Goal: Information Seeking & Learning: Learn about a topic

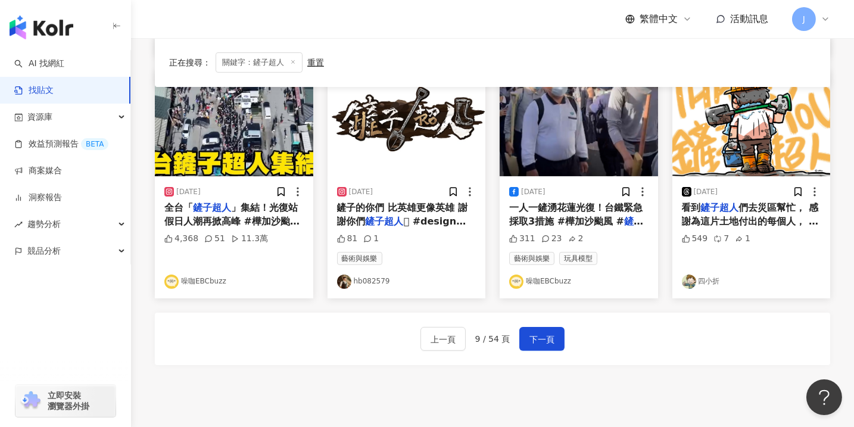
scroll to position [631, 0]
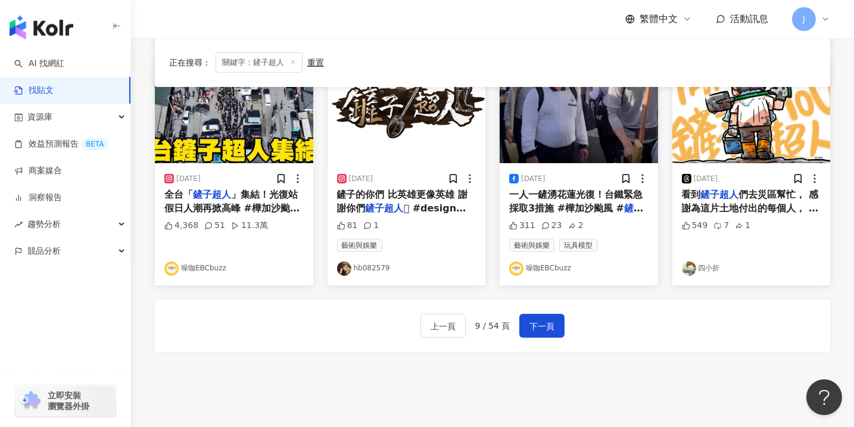
click at [707, 270] on link "四小折" at bounding box center [751, 268] width 139 height 14
click at [366, 267] on link "hb082579" at bounding box center [406, 268] width 139 height 14
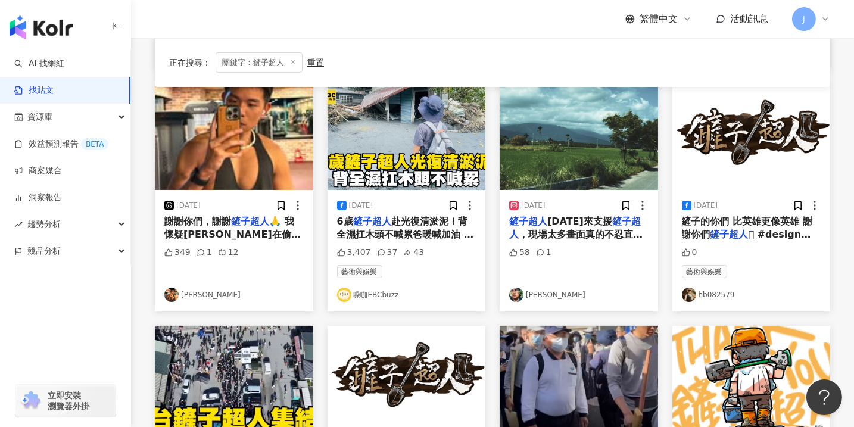
scroll to position [361, 0]
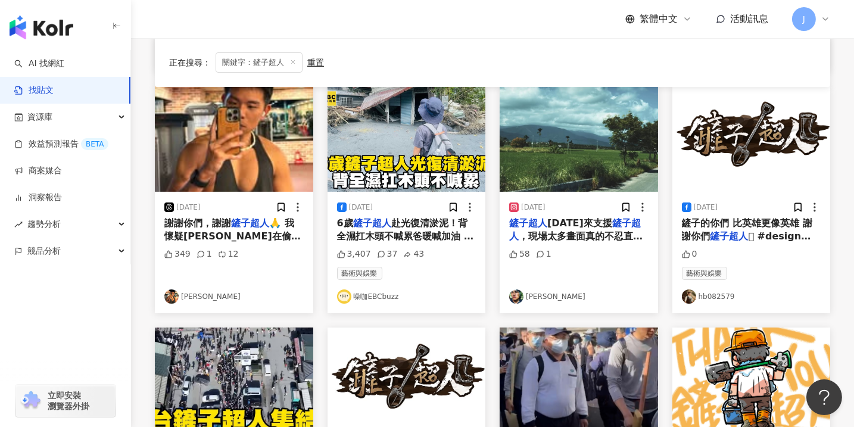
click at [533, 296] on link "方聖傑" at bounding box center [578, 296] width 139 height 14
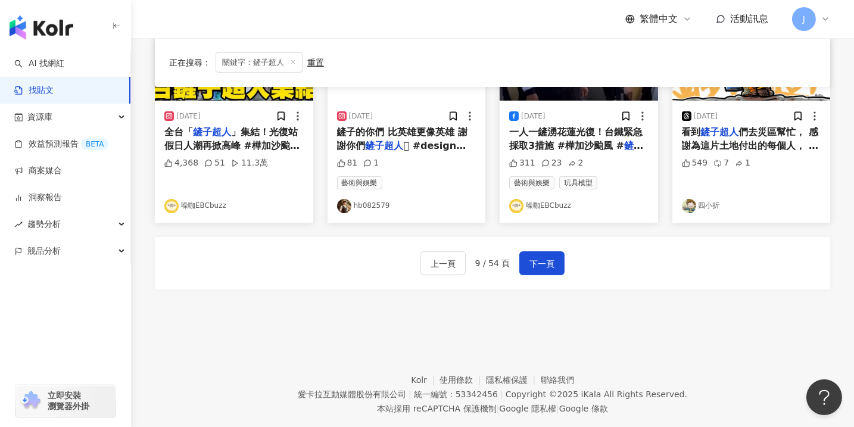
scroll to position [716, 0]
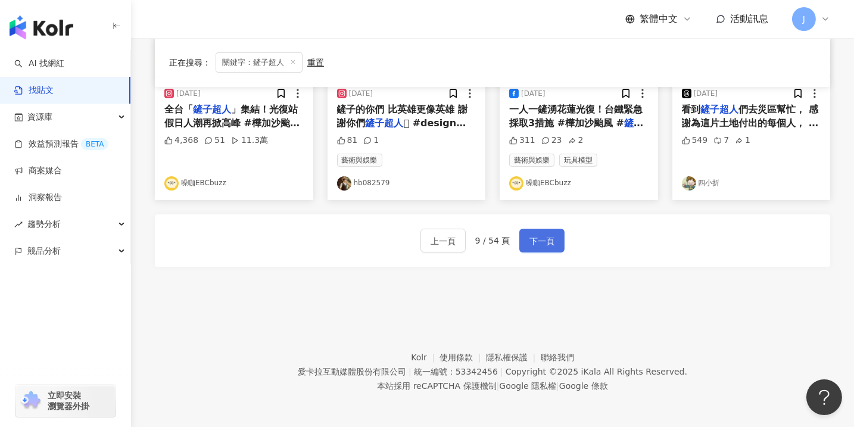
click at [543, 241] on span "下一頁" at bounding box center [541, 241] width 25 height 14
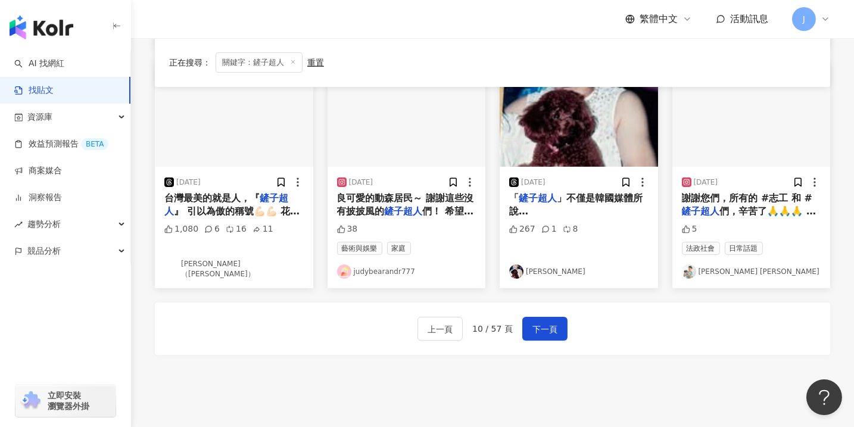
scroll to position [631, 0]
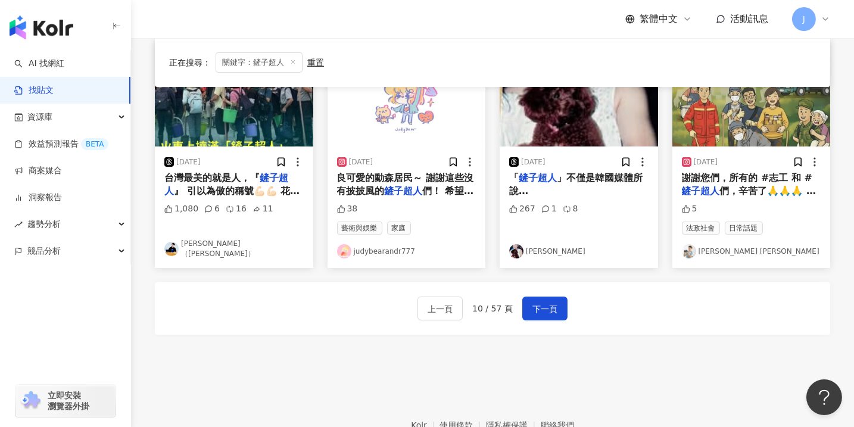
click at [387, 244] on link "judybearandr777" at bounding box center [406, 251] width 139 height 14
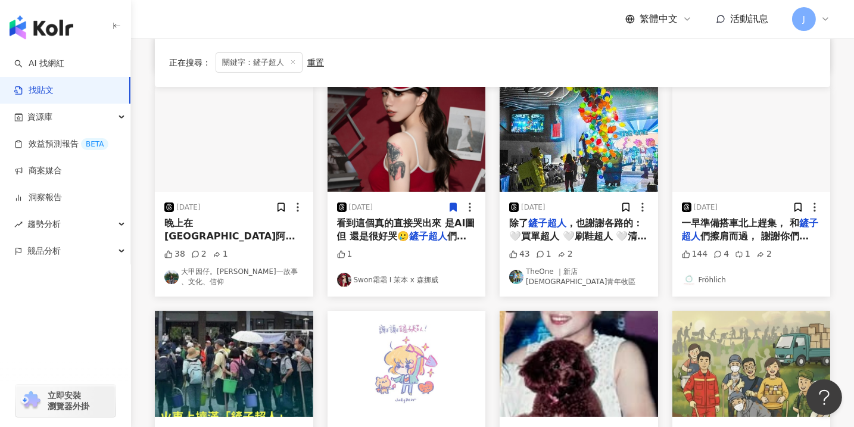
scroll to position [541, 0]
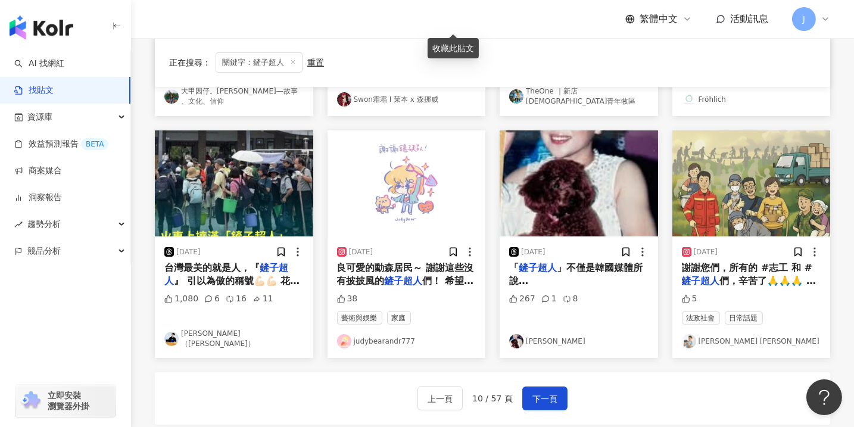
click at [730, 337] on link "Danny Wen 溫士凱" at bounding box center [751, 341] width 139 height 14
click at [545, 401] on button "下一頁" at bounding box center [544, 398] width 45 height 24
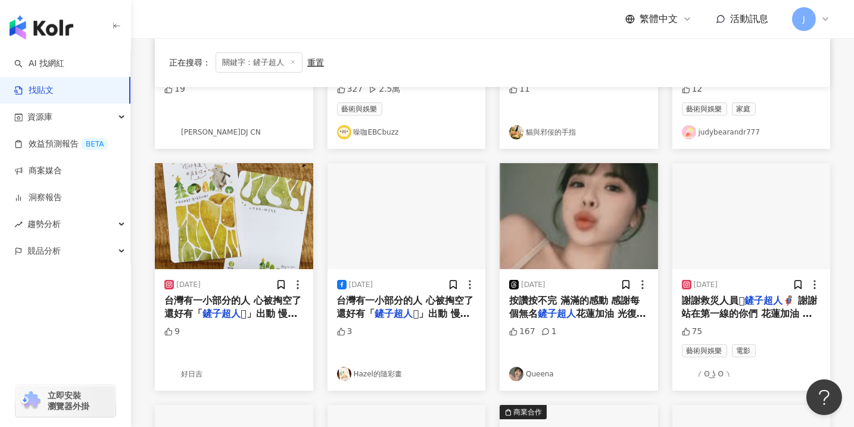
scroll to position [270, 0]
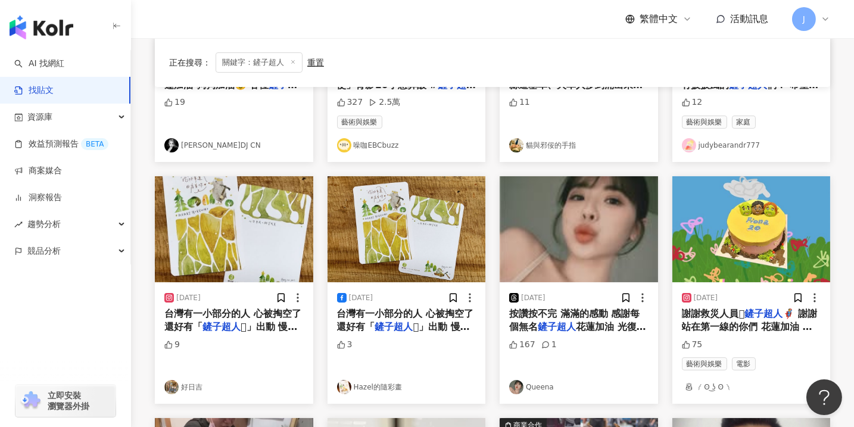
click at [536, 385] on link "Queena" at bounding box center [578, 387] width 139 height 14
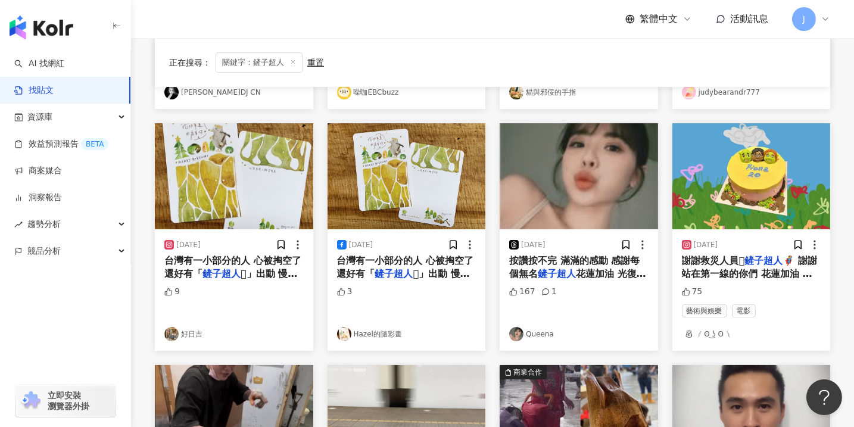
scroll to position [451, 0]
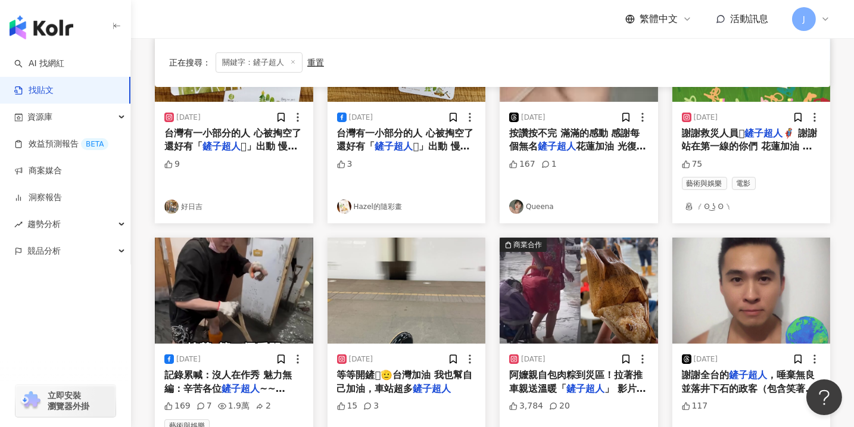
click at [707, 207] on link "༼ ʘ ͜ʖ ʘ ༽" at bounding box center [751, 206] width 139 height 14
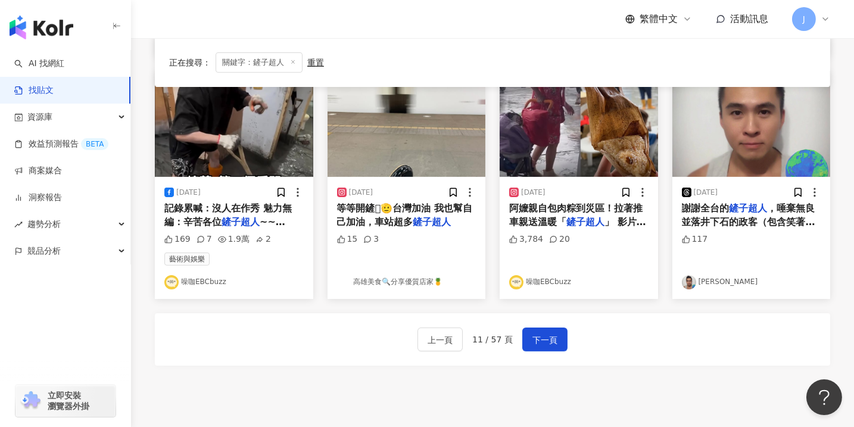
scroll to position [631, 0]
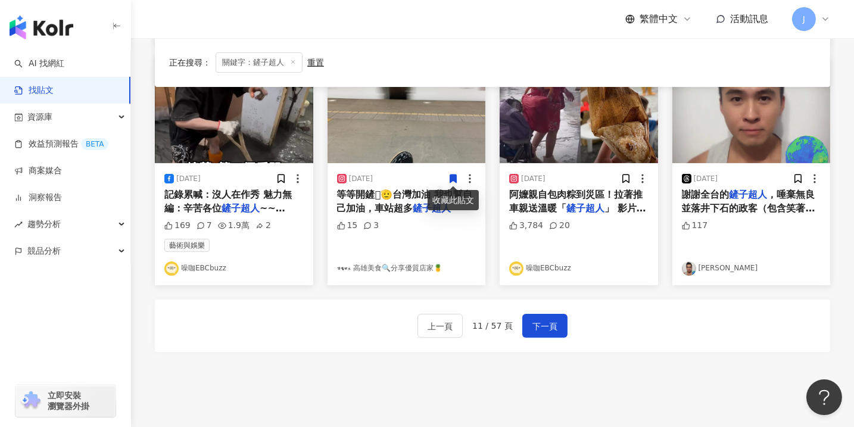
click at [706, 269] on link "張浩雲" at bounding box center [751, 268] width 139 height 14
click at [532, 328] on span "下一頁" at bounding box center [544, 326] width 25 height 14
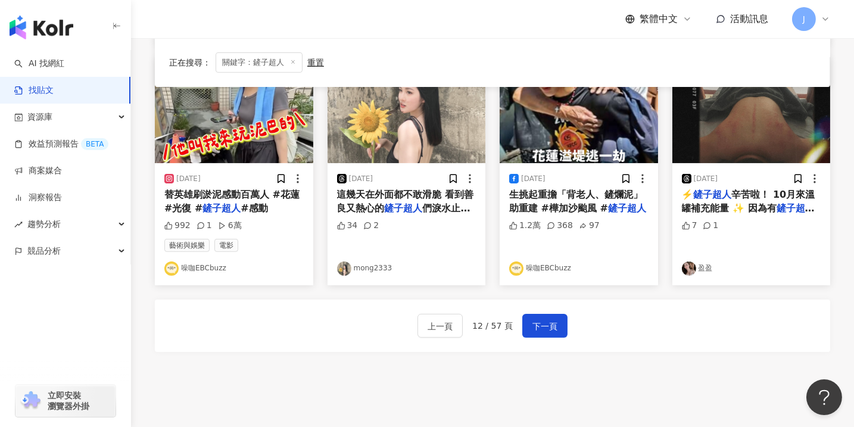
click at [378, 266] on link "mong2333" at bounding box center [406, 268] width 139 height 14
click at [702, 270] on link "盈盈" at bounding box center [751, 268] width 139 height 14
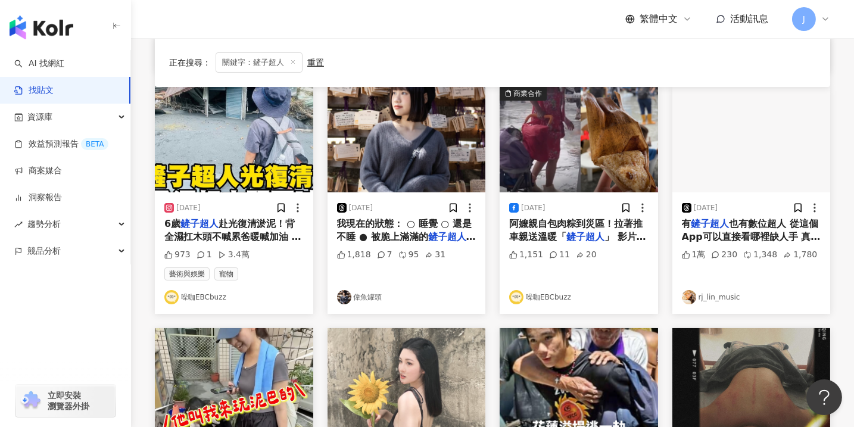
scroll to position [361, 0]
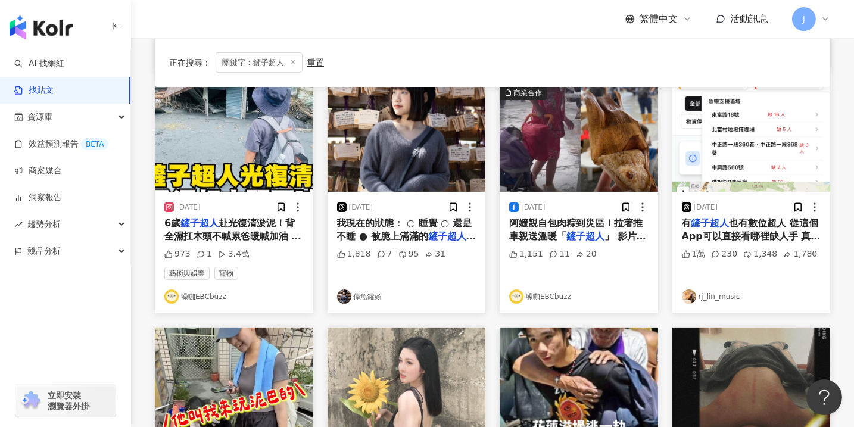
click at [367, 297] on link "偉魚罐頭" at bounding box center [406, 296] width 139 height 14
click at [710, 298] on link "rj_lin_music" at bounding box center [751, 296] width 139 height 14
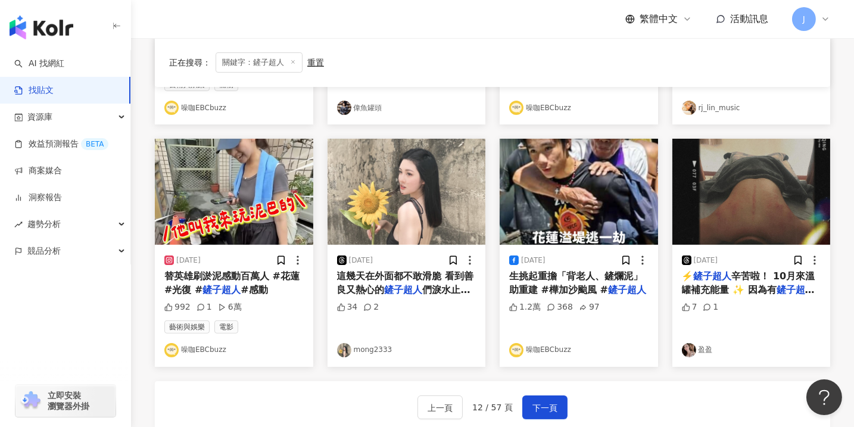
scroll to position [535, 0]
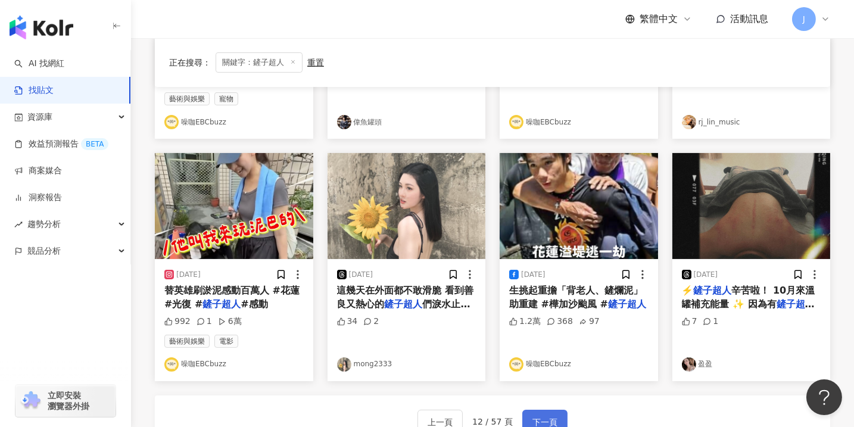
click at [545, 415] on span "下一頁" at bounding box center [544, 422] width 25 height 14
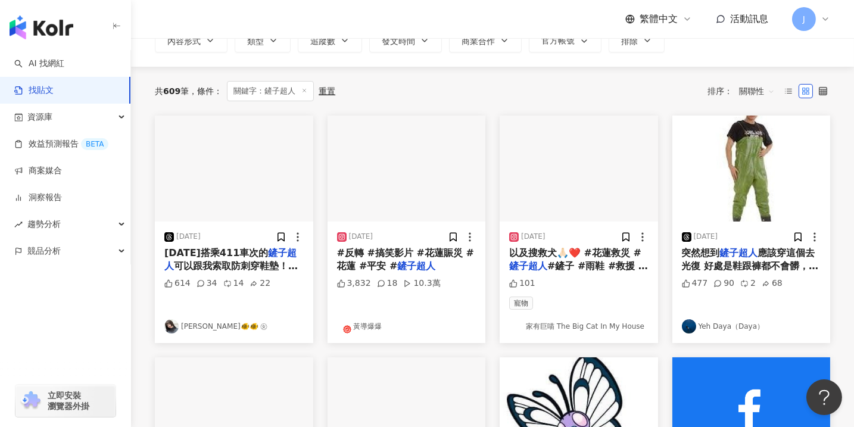
scroll to position [90, 0]
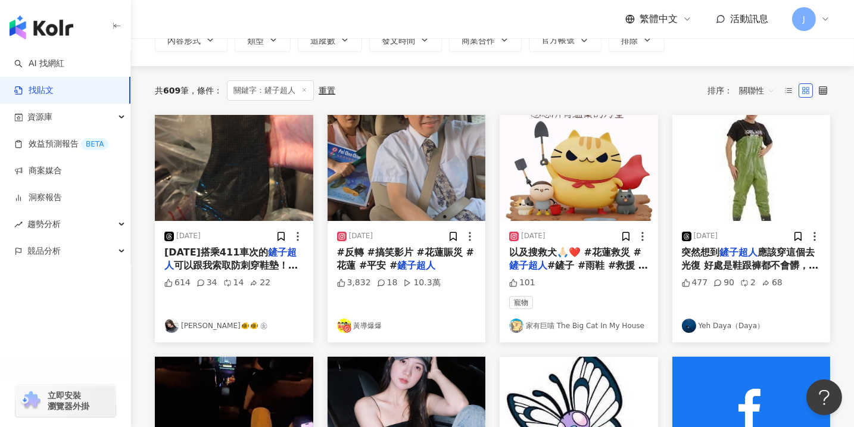
click at [367, 323] on link "黃導爆爆" at bounding box center [406, 326] width 139 height 14
click at [551, 326] on link "家有巨喵 The Big Cat In My House" at bounding box center [578, 326] width 139 height 14
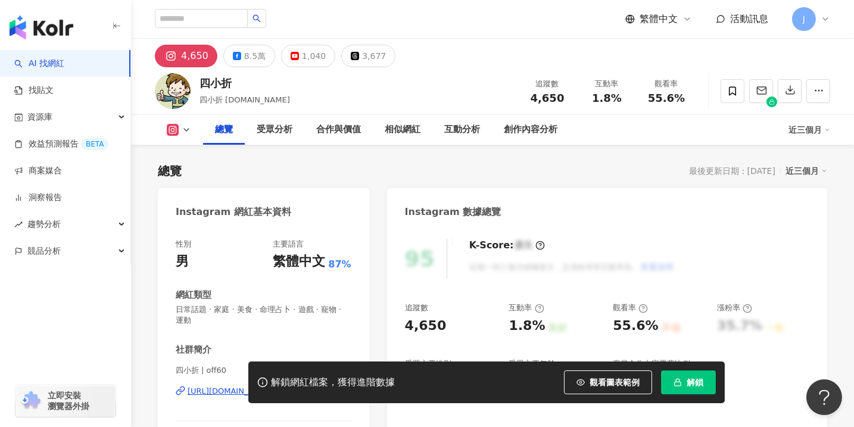
scroll to position [90, 0]
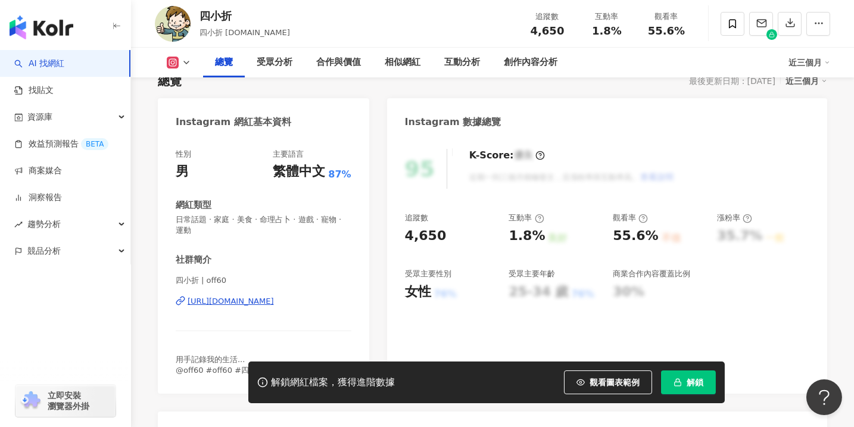
click at [229, 305] on div "https://www.instagram.com/off60/" at bounding box center [231, 301] width 86 height 11
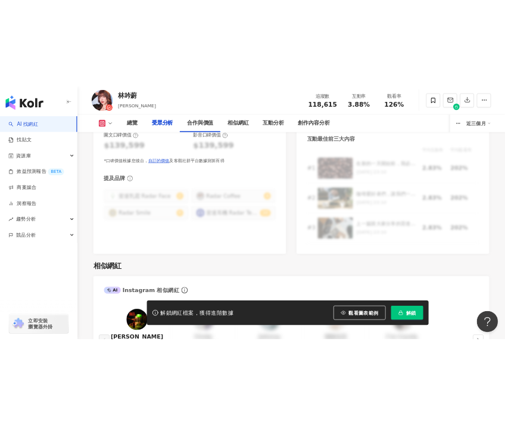
scroll to position [1758, 0]
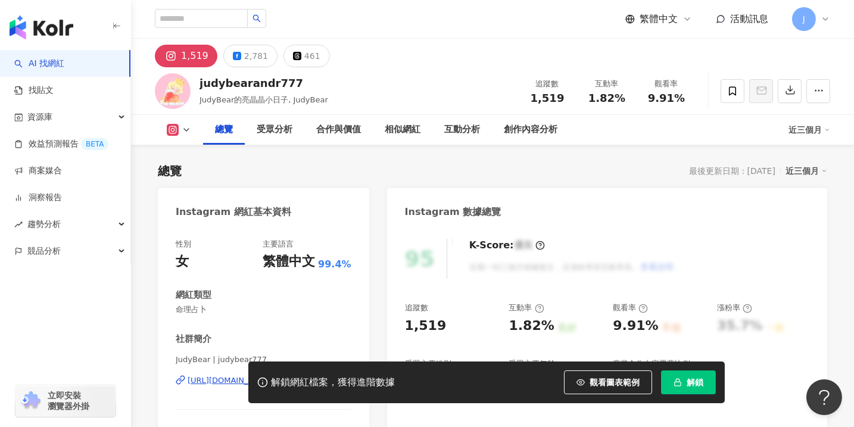
scroll to position [180, 0]
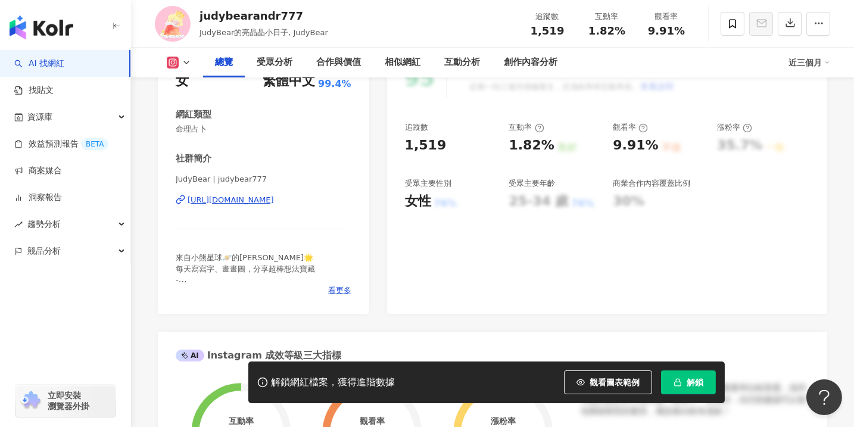
click at [257, 203] on div "https://www.instagram.com/judybear777/" at bounding box center [231, 200] width 86 height 11
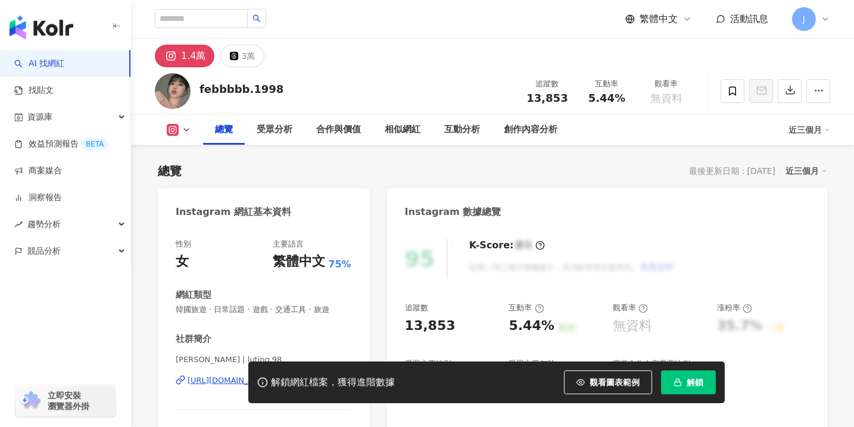
scroll to position [90, 0]
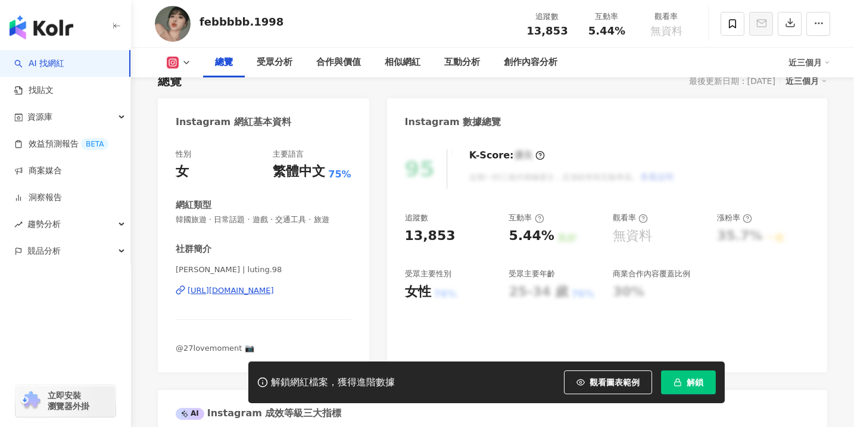
click at [255, 291] on div "https://www.instagram.com/luting.98/" at bounding box center [231, 290] width 86 height 11
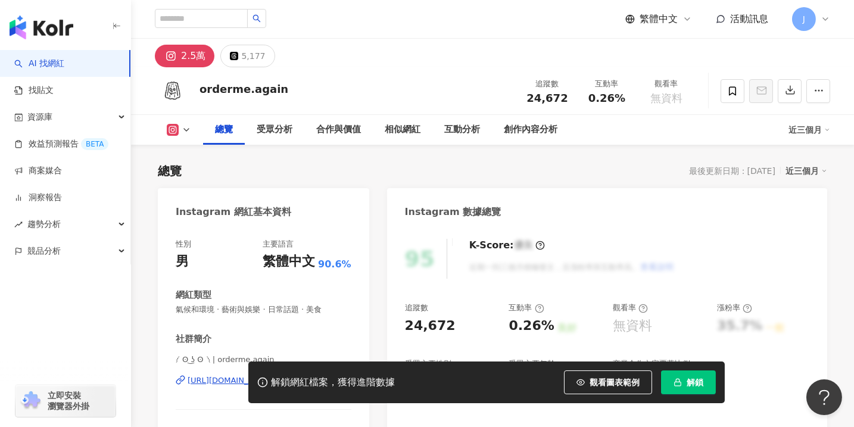
scroll to position [90, 0]
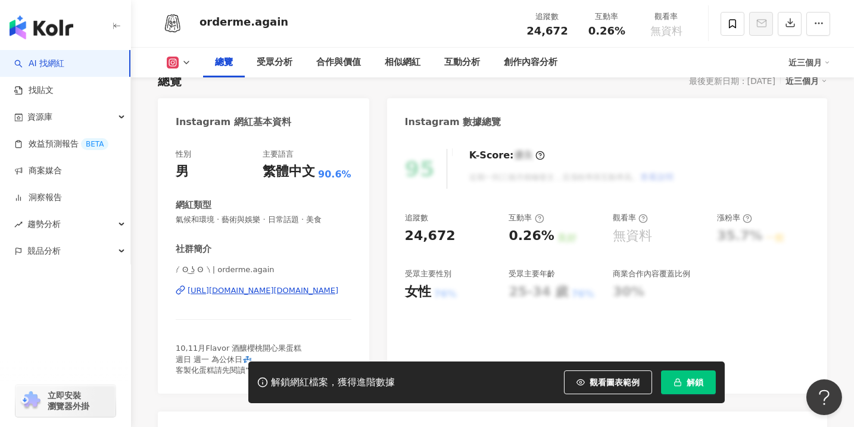
drag, startPoint x: 291, startPoint y: 291, endPoint x: 343, endPoint y: 278, distance: 53.4
click at [291, 291] on div "https://www.instagram.com/orderme.again/" at bounding box center [263, 290] width 151 height 11
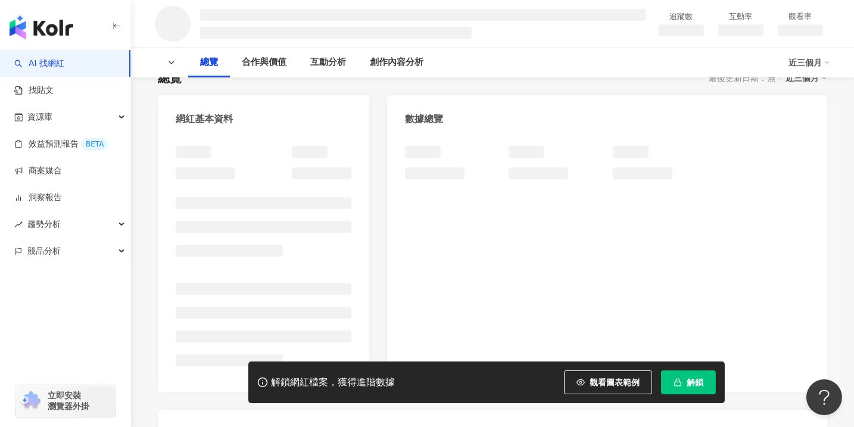
scroll to position [90, 0]
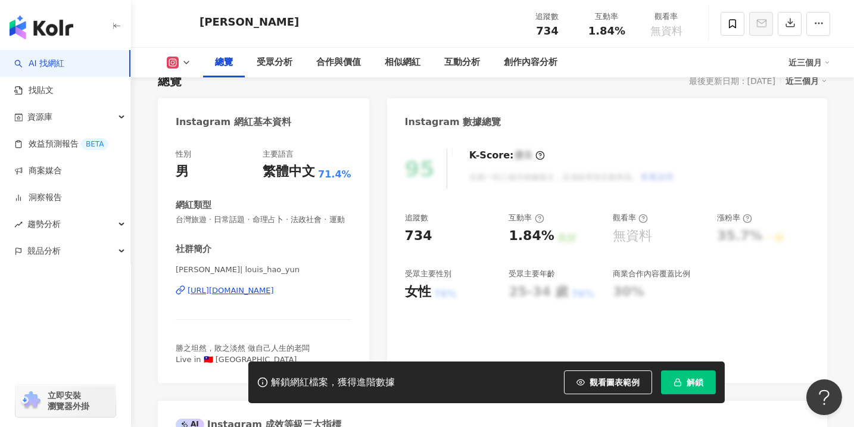
scroll to position [180, 0]
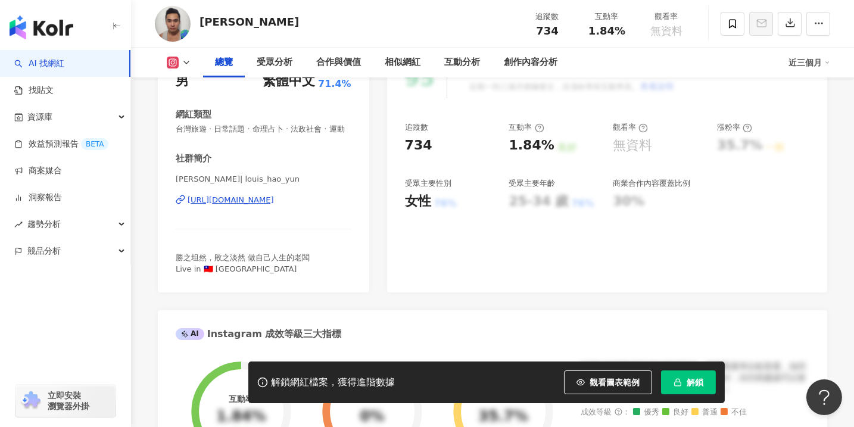
click at [274, 205] on div "https://www.instagram.com/louis_hao_yun/" at bounding box center [231, 200] width 86 height 11
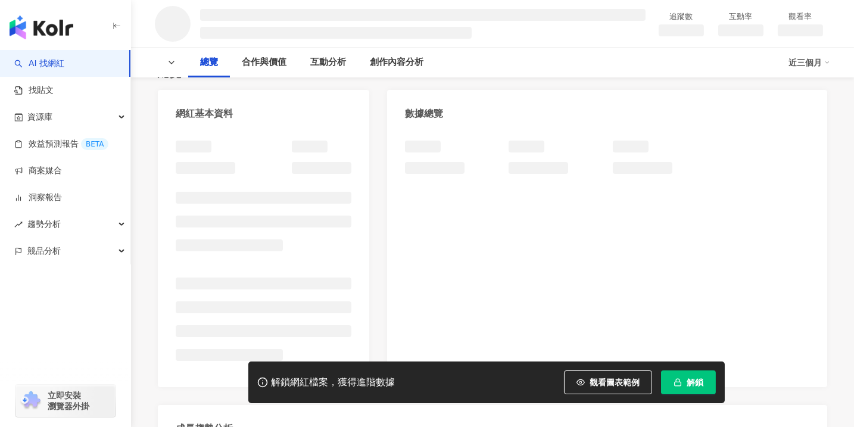
scroll to position [90, 0]
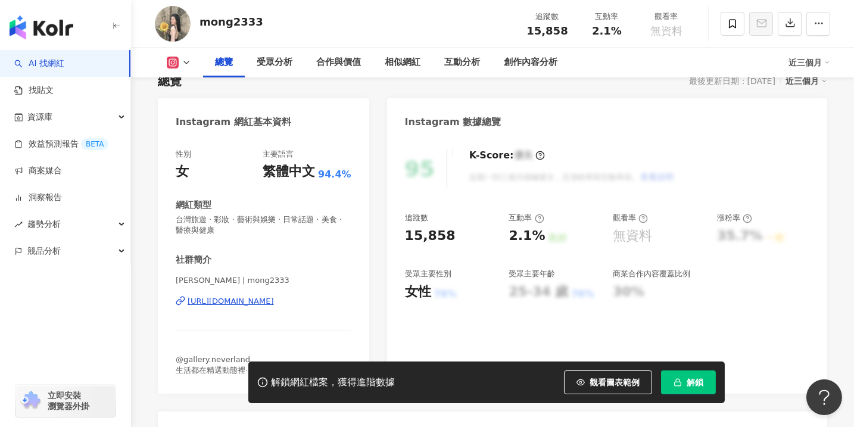
click at [274, 299] on div "https://www.instagram.com/mong2333/" at bounding box center [231, 301] width 86 height 11
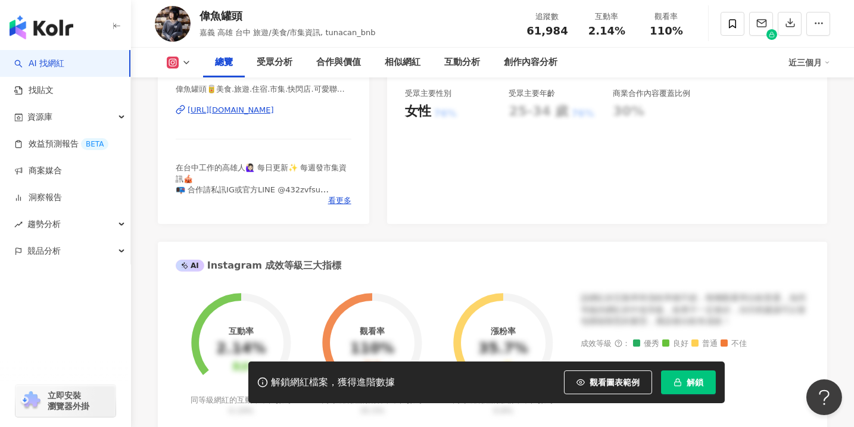
scroll to position [90, 0]
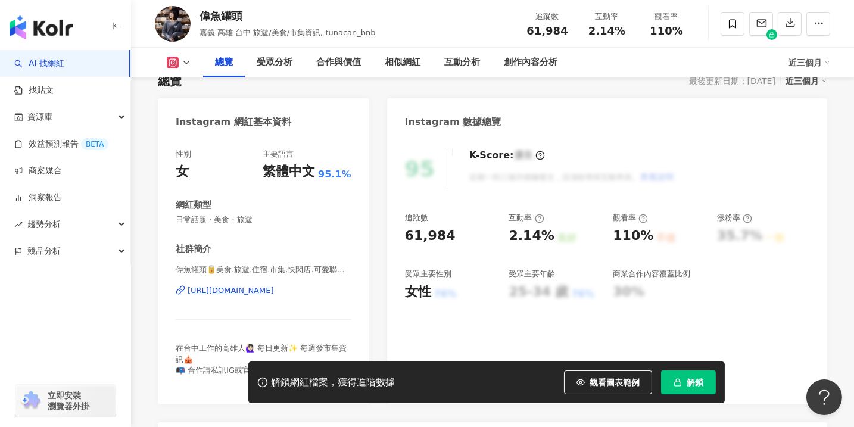
click at [274, 294] on div "https://www.instagram.com/tunacan_bnb/" at bounding box center [231, 290] width 86 height 11
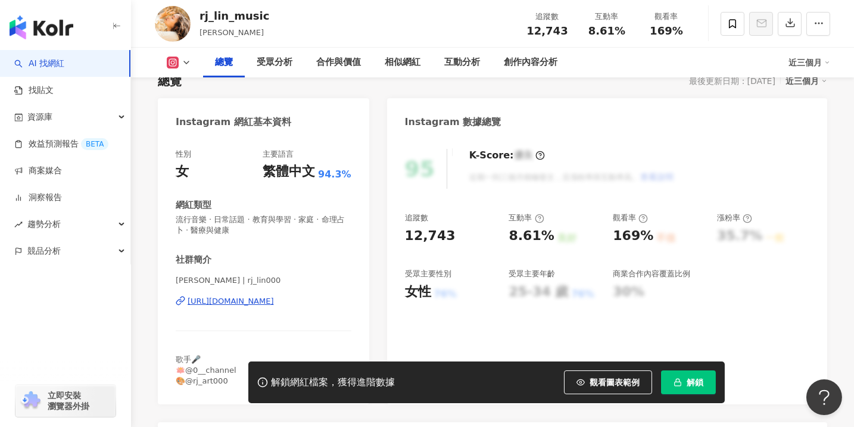
click at [268, 301] on div "https://www.instagram.com/rj_lin000/" at bounding box center [231, 301] width 86 height 11
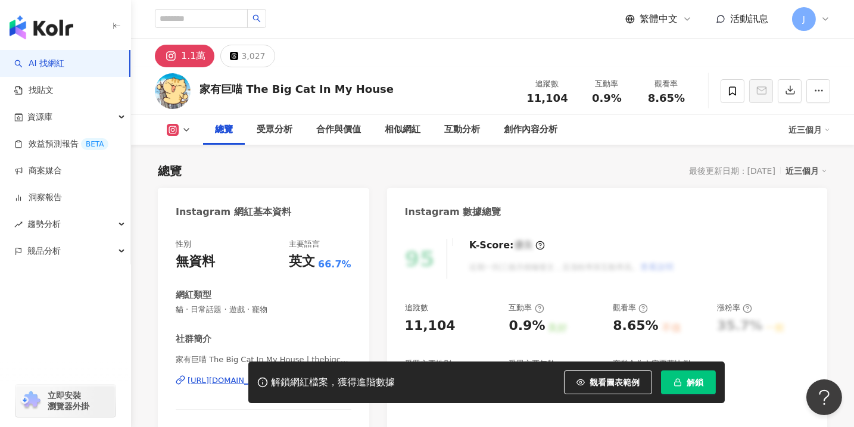
scroll to position [180, 0]
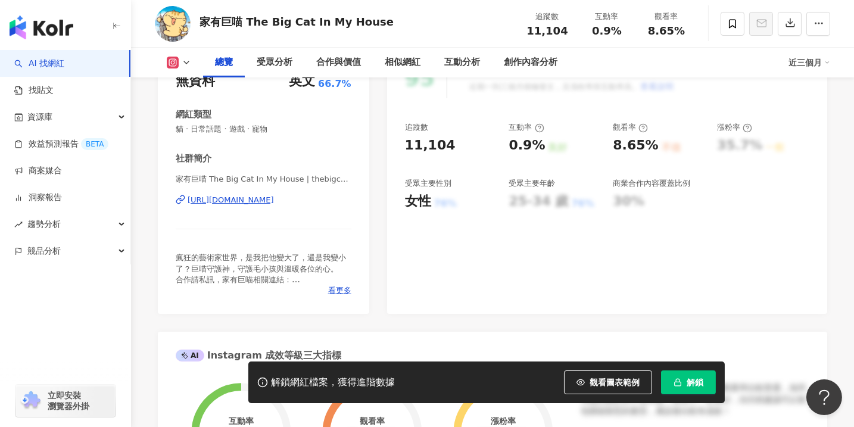
click at [255, 185] on span "家有巨喵 The Big Cat In My House | thebigcatinmyhouse" at bounding box center [264, 180] width 176 height 12
click at [263, 199] on div "https://www.instagram.com/thebigcatinmyhouse/" at bounding box center [231, 200] width 86 height 11
